Goal: Information Seeking & Learning: Learn about a topic

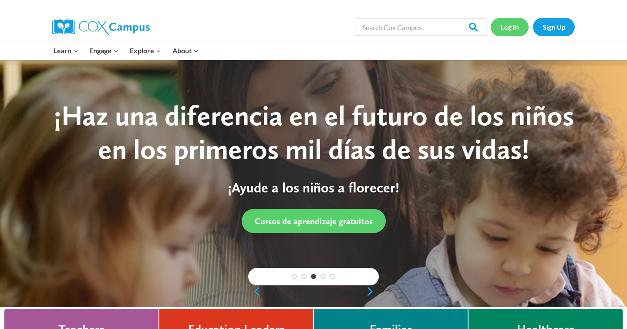
click at [508, 24] on link "Log In" at bounding box center [510, 27] width 38 height 18
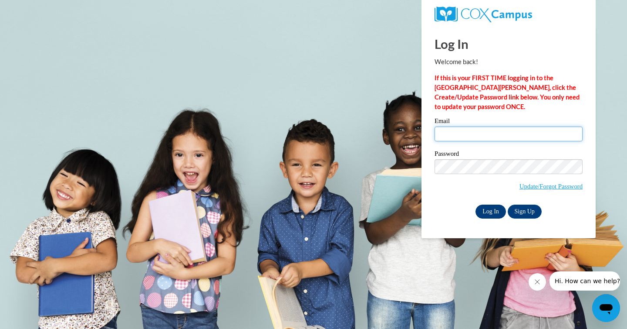
type input "anne.mcdermott@franklin.k12.wi.us"
click at [489, 209] on input "Log In" at bounding box center [491, 211] width 31 height 14
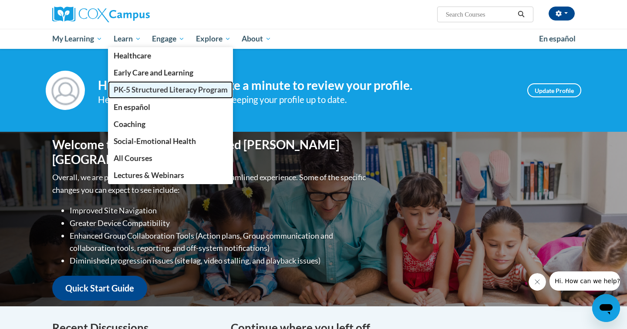
click at [142, 89] on span "PK-5 Structured Literacy Program" at bounding box center [171, 89] width 114 height 9
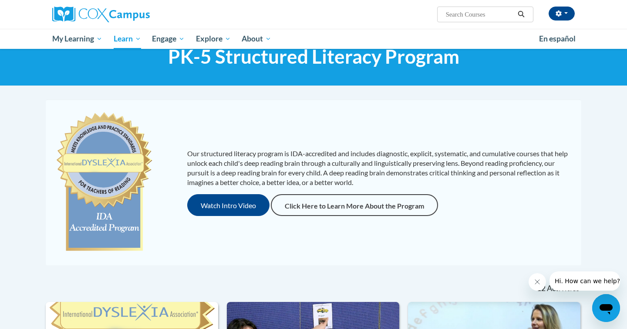
scroll to position [30, 0]
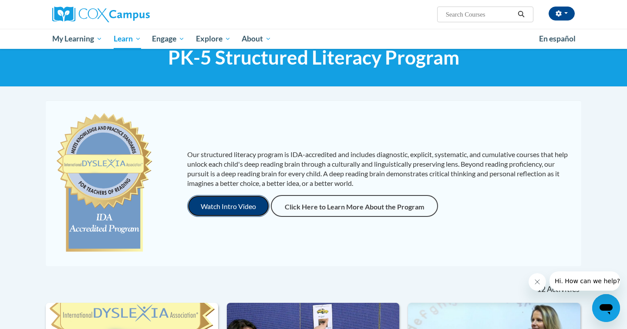
click at [246, 204] on button "Watch Intro Video" at bounding box center [228, 206] width 82 height 22
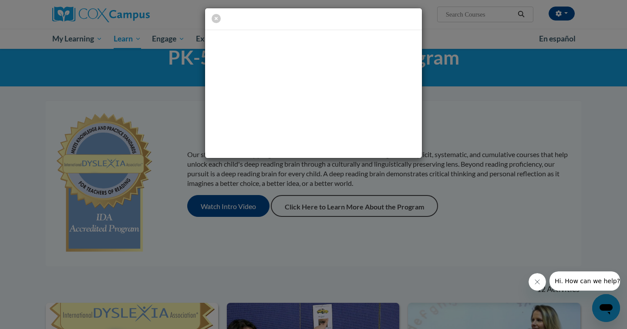
click at [539, 280] on icon "Close message from company" at bounding box center [537, 281] width 7 height 7
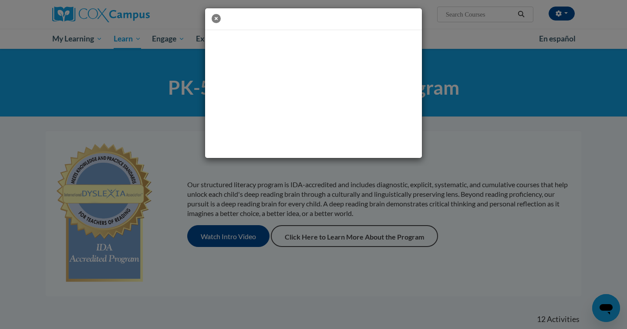
click at [217, 19] on icon "button" at bounding box center [216, 18] width 9 height 9
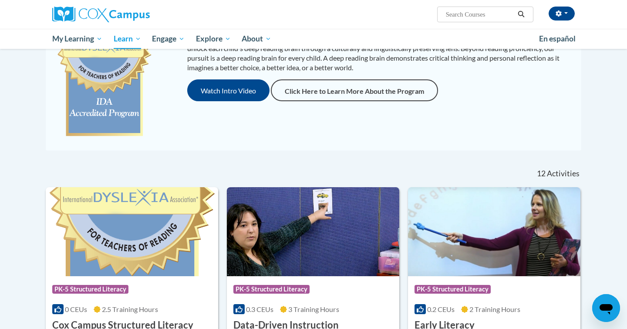
scroll to position [120, 0]
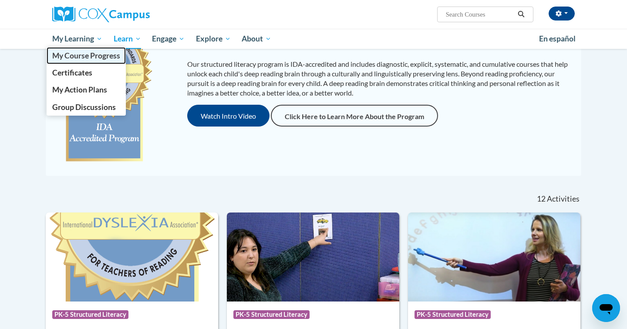
click at [76, 55] on span "My Course Progress" at bounding box center [86, 55] width 68 height 9
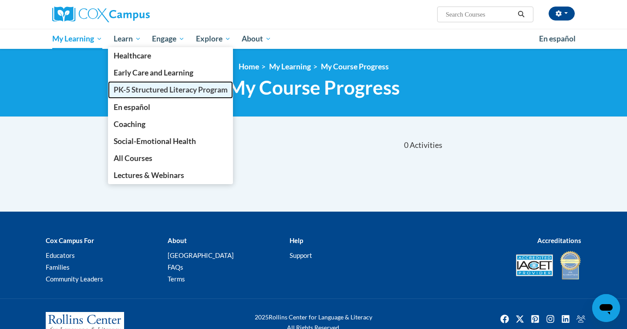
click at [124, 87] on span "PK-5 Structured Literacy Program" at bounding box center [171, 89] width 114 height 9
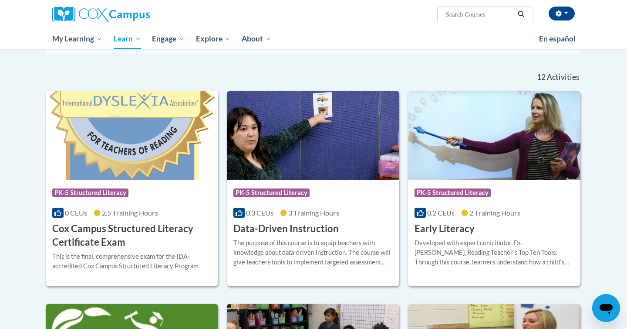
scroll to position [243, 0]
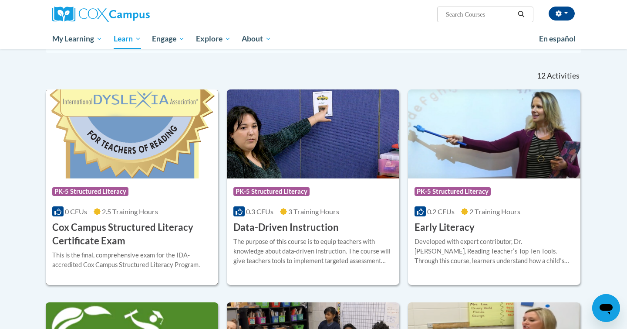
click at [147, 157] on img at bounding box center [132, 133] width 173 height 89
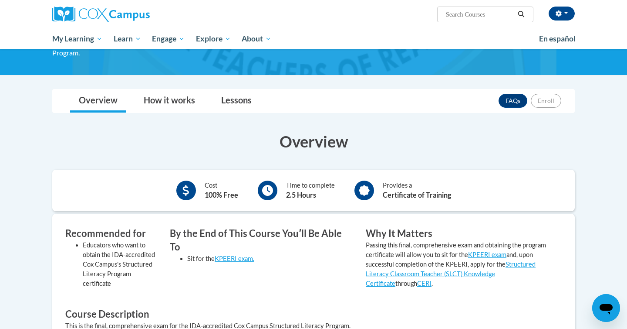
scroll to position [94, 0]
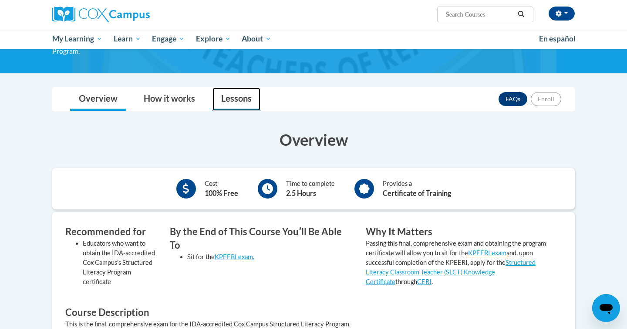
click at [238, 96] on link "Lessons" at bounding box center [237, 99] width 48 height 23
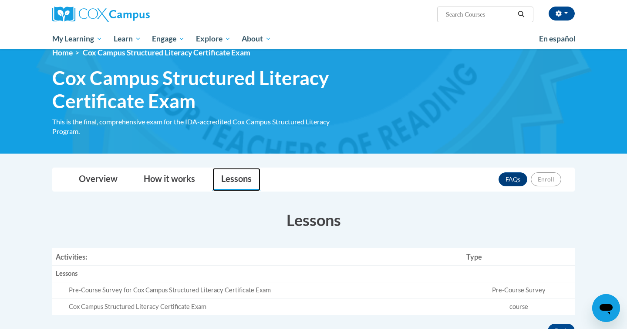
scroll to position [13, 0]
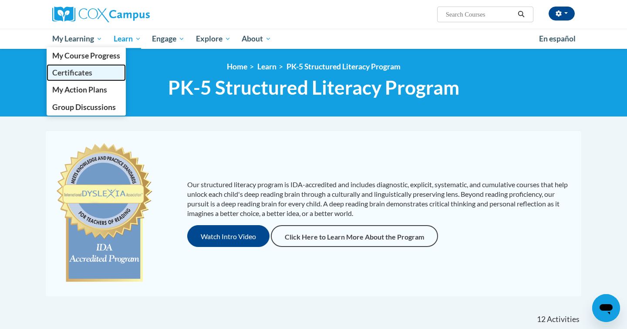
click at [84, 71] on span "Certificates" at bounding box center [72, 72] width 40 height 9
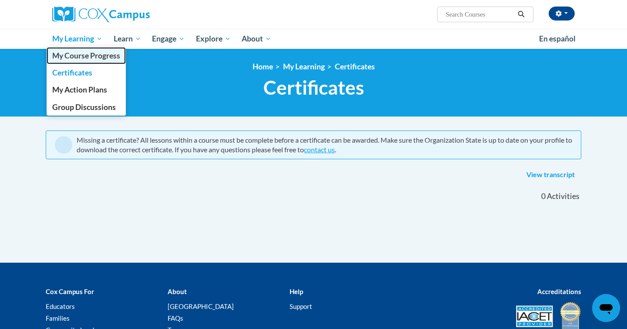
click at [93, 53] on span "My Course Progress" at bounding box center [86, 55] width 68 height 9
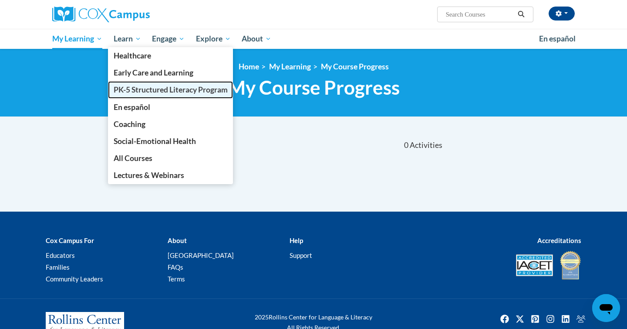
click at [135, 90] on span "PK-5 Structured Literacy Program" at bounding box center [171, 89] width 114 height 9
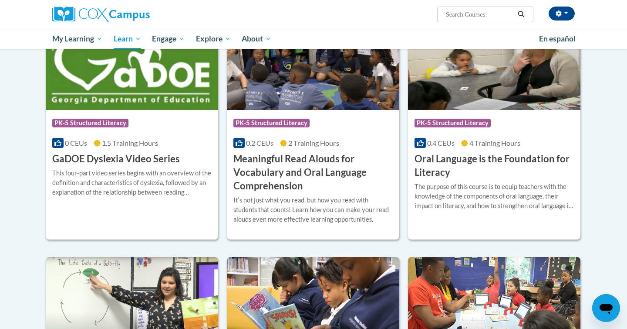
scroll to position [505, 0]
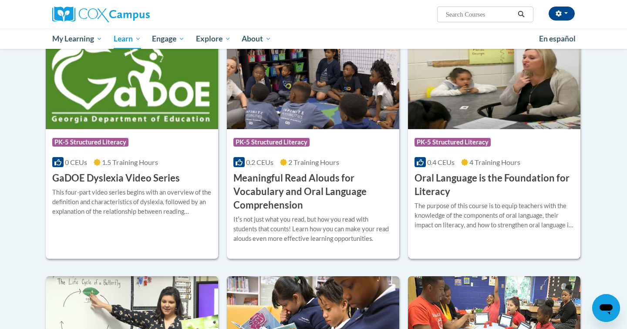
click at [486, 96] on img at bounding box center [494, 84] width 173 height 89
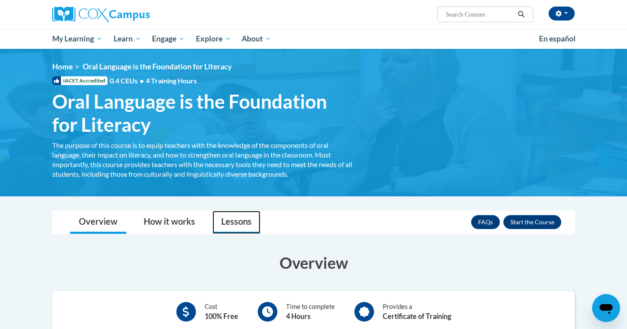
click at [242, 221] on link "Lessons" at bounding box center [237, 221] width 48 height 23
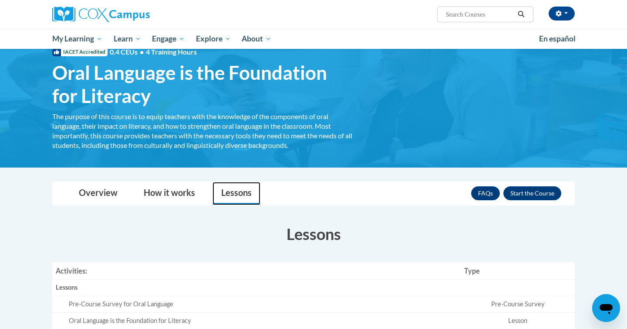
scroll to position [30, 0]
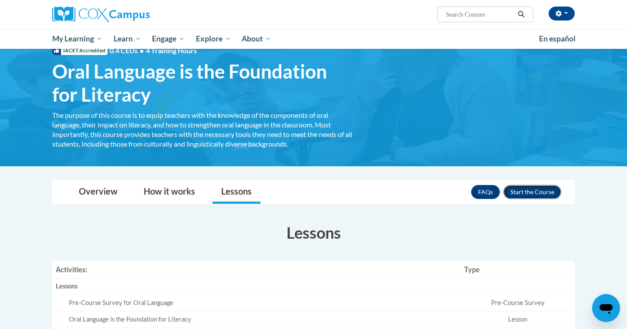
click at [519, 191] on button "Enroll" at bounding box center [533, 192] width 58 height 14
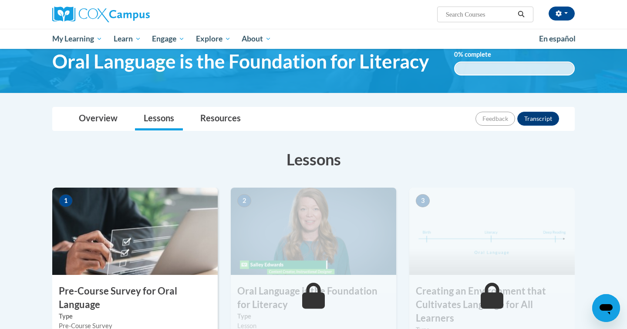
scroll to position [38, 0]
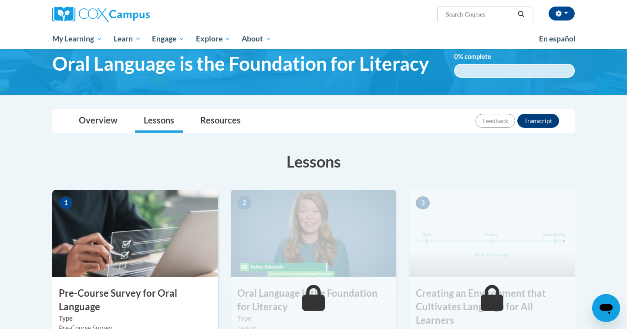
click at [191, 241] on img at bounding box center [135, 233] width 166 height 87
click at [153, 282] on div "1 Pre-Course Survey for Oral Language Type Pre-Course Survey Required | not sta…" at bounding box center [135, 290] width 166 height 200
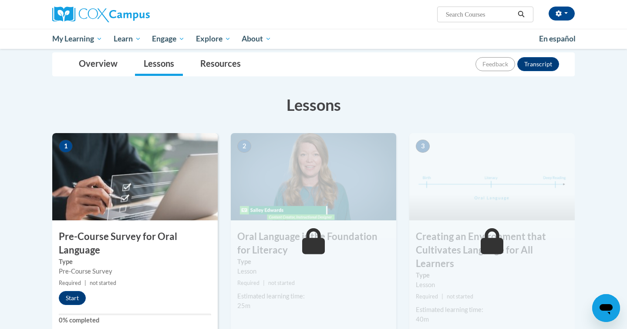
scroll to position [116, 0]
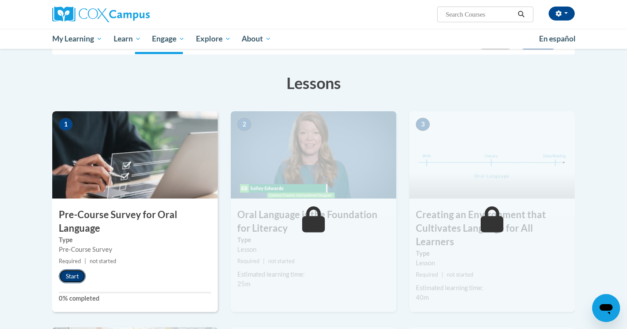
click at [78, 275] on button "Start" at bounding box center [72, 276] width 27 height 14
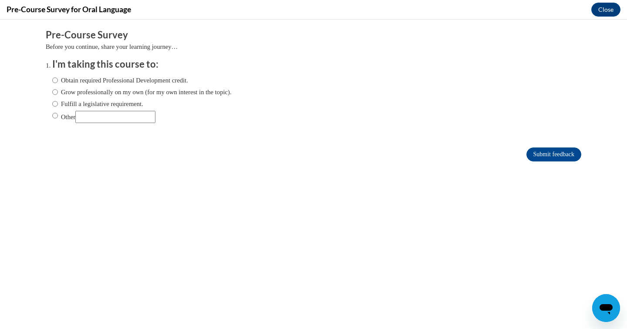
scroll to position [0, 0]
click at [56, 80] on input "Obtain required Professional Development credit." at bounding box center [55, 80] width 6 height 10
radio input "true"
click at [54, 93] on input "Grow professionally on my own (for my own interest in the topic)." at bounding box center [55, 92] width 6 height 10
radio input "true"
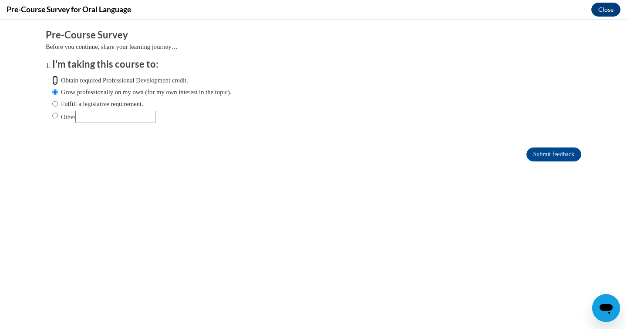
click at [55, 79] on input "Obtain required Professional Development credit." at bounding box center [55, 80] width 6 height 10
radio input "true"
click at [539, 152] on input "Submit feedback" at bounding box center [554, 154] width 55 height 14
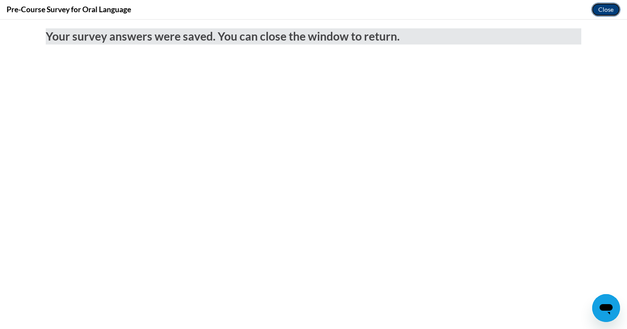
click at [605, 11] on button "Close" at bounding box center [606, 10] width 29 height 14
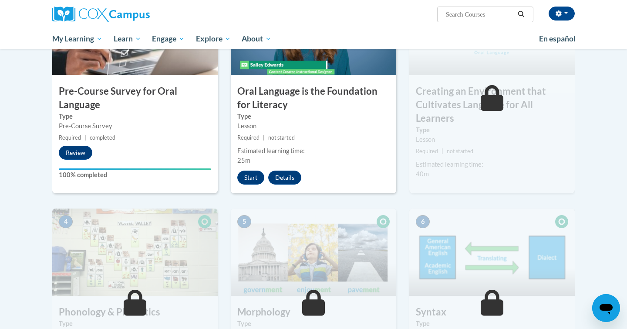
scroll to position [241, 0]
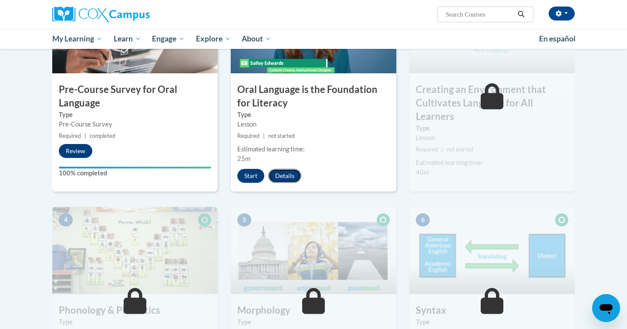
click at [285, 178] on button "Details" at bounding box center [284, 176] width 33 height 14
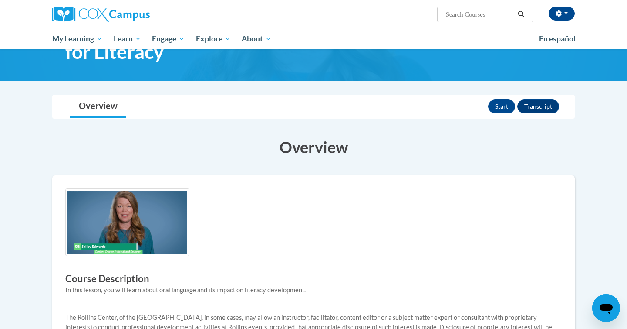
scroll to position [100, 0]
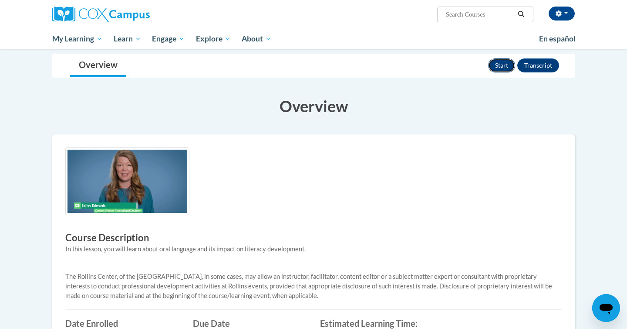
click at [505, 64] on button "Start" at bounding box center [501, 65] width 27 height 14
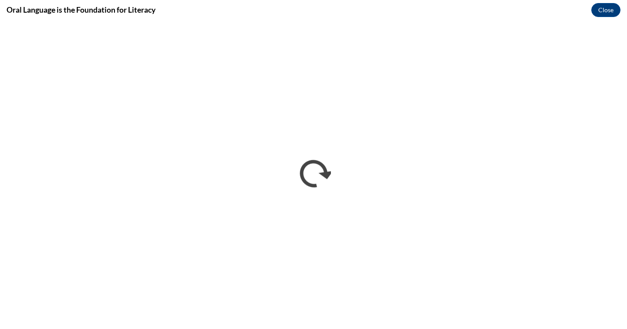
scroll to position [0, 0]
